Goal: Task Accomplishment & Management: Manage account settings

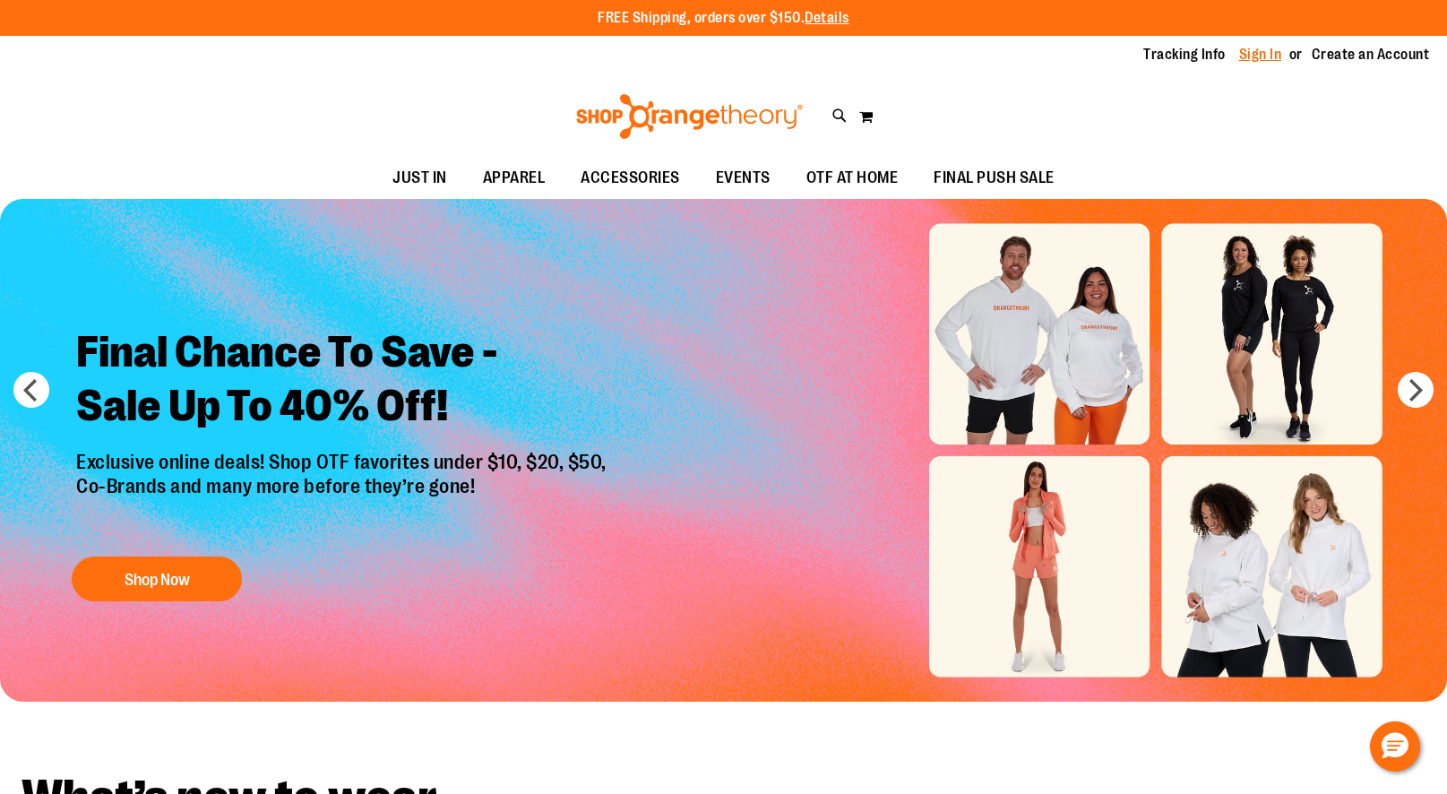
click at [1262, 56] on link "Sign In" at bounding box center [1260, 55] width 43 height 20
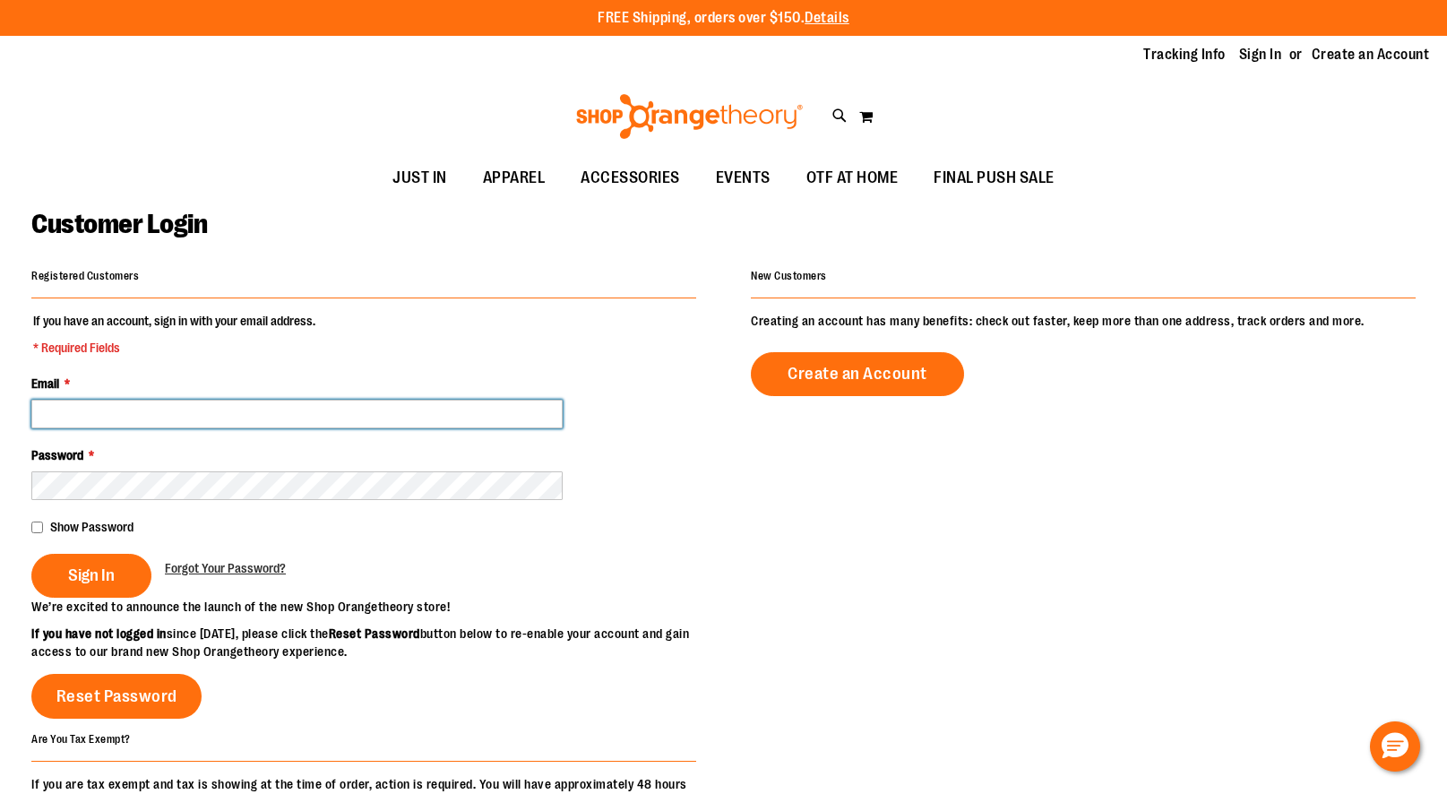
type input "**********"
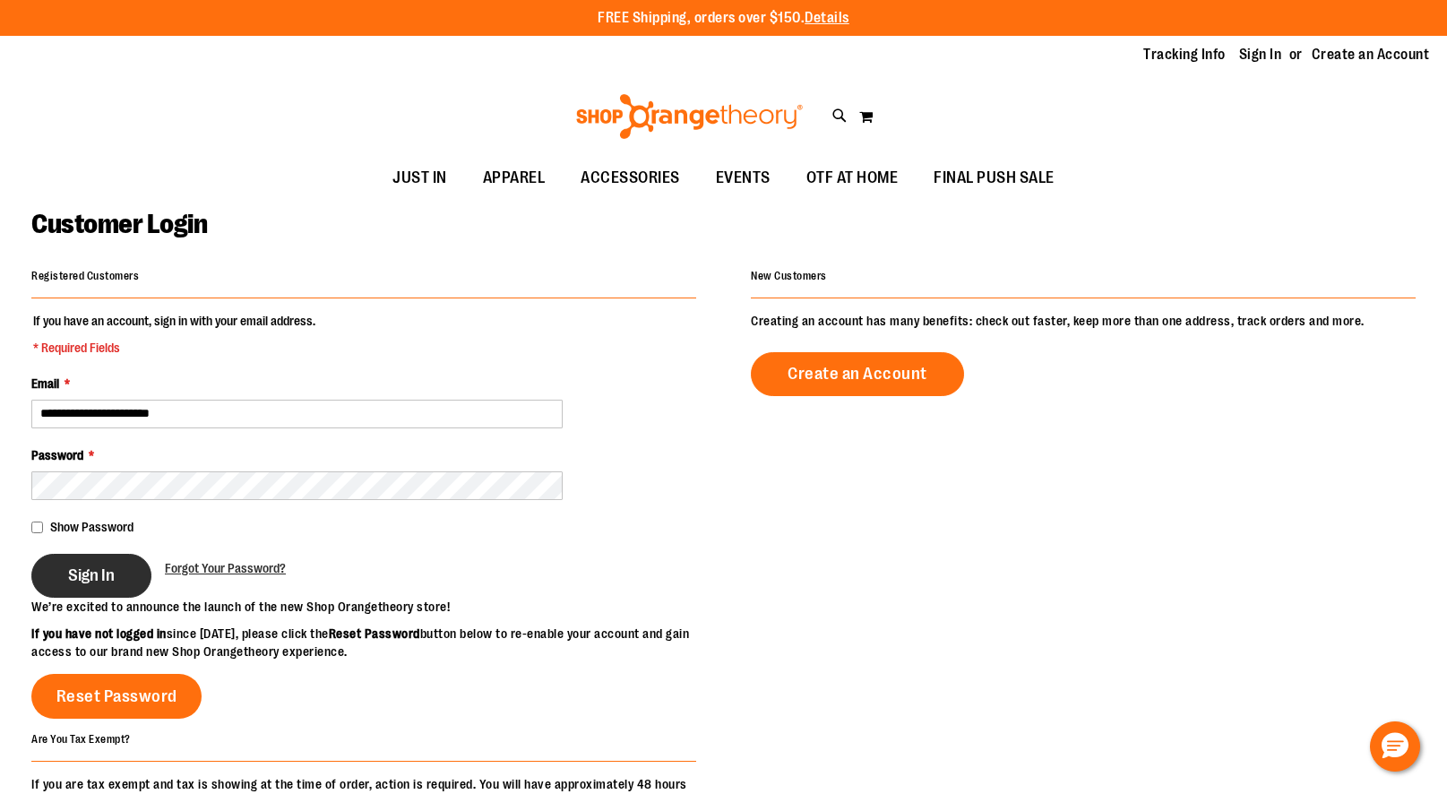
click at [102, 569] on span "Sign In" at bounding box center [91, 575] width 47 height 20
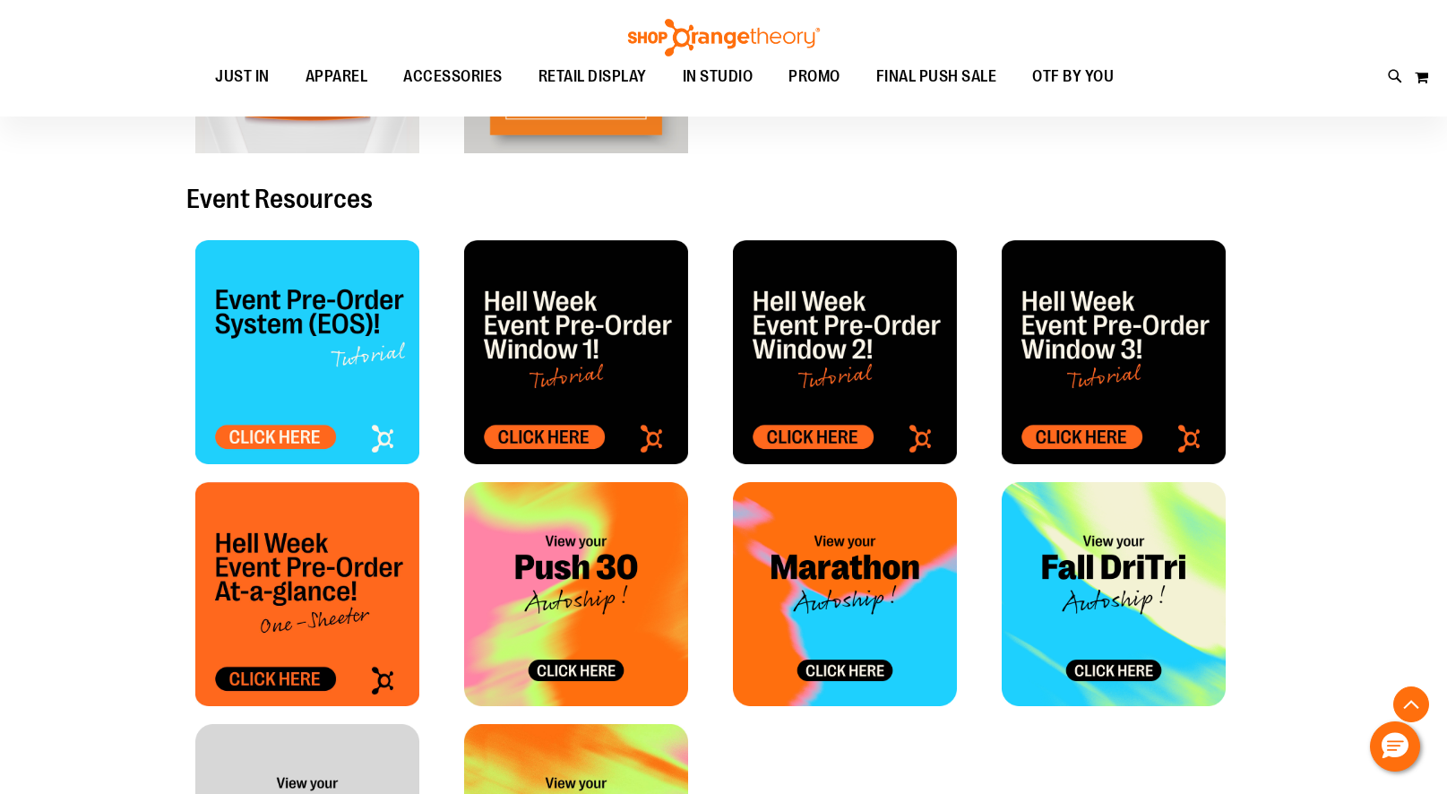
scroll to position [98, 0]
